Goal: Check status

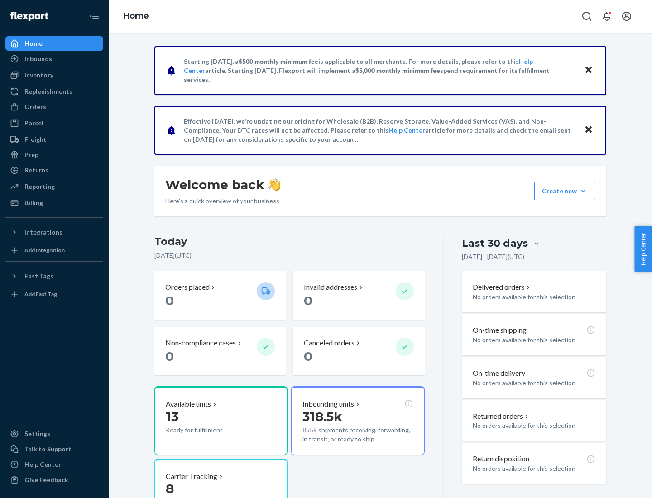
click at [583, 191] on button "Create new Create new inbound Create new order Create new product" at bounding box center [564, 191] width 61 height 18
click at [31, 155] on div "Prep" at bounding box center [31, 154] width 14 height 9
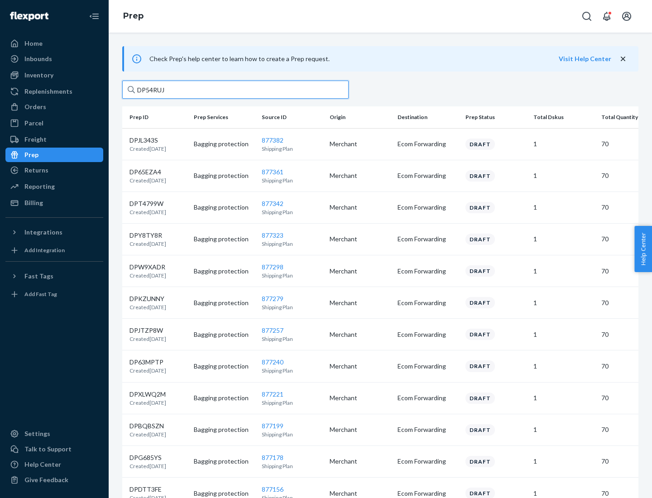
type input "DP54RUJL"
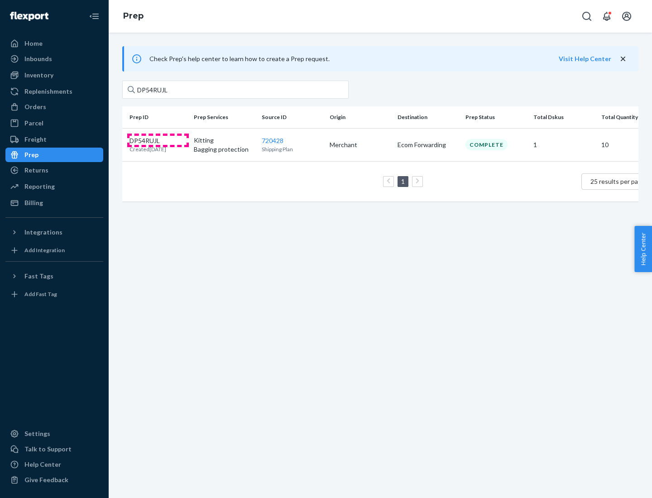
click at [158, 140] on p "DP54RUJL" at bounding box center [147, 140] width 37 height 9
